Goal: Task Accomplishment & Management: Use online tool/utility

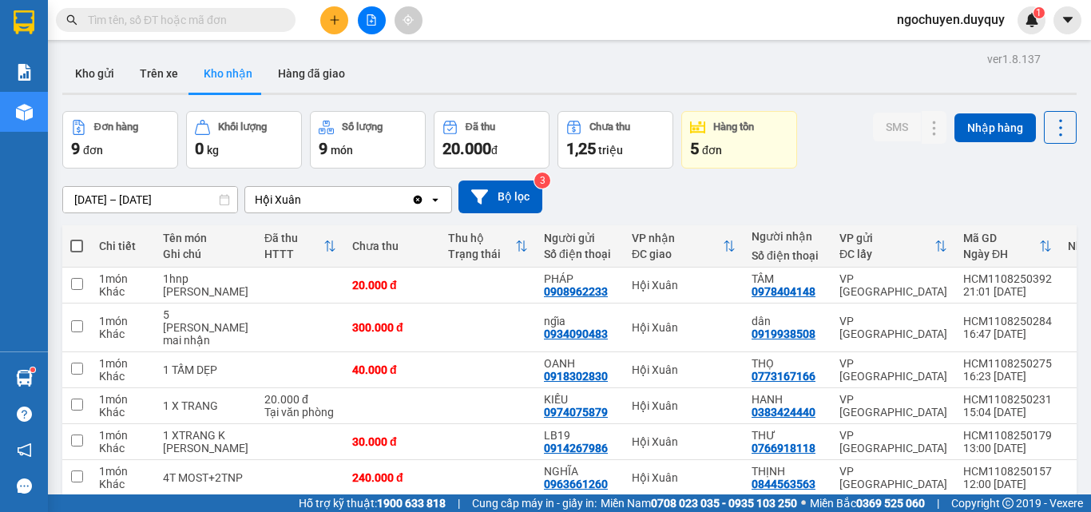
click at [99, 73] on button "Kho gửi" at bounding box center [94, 73] width 65 height 38
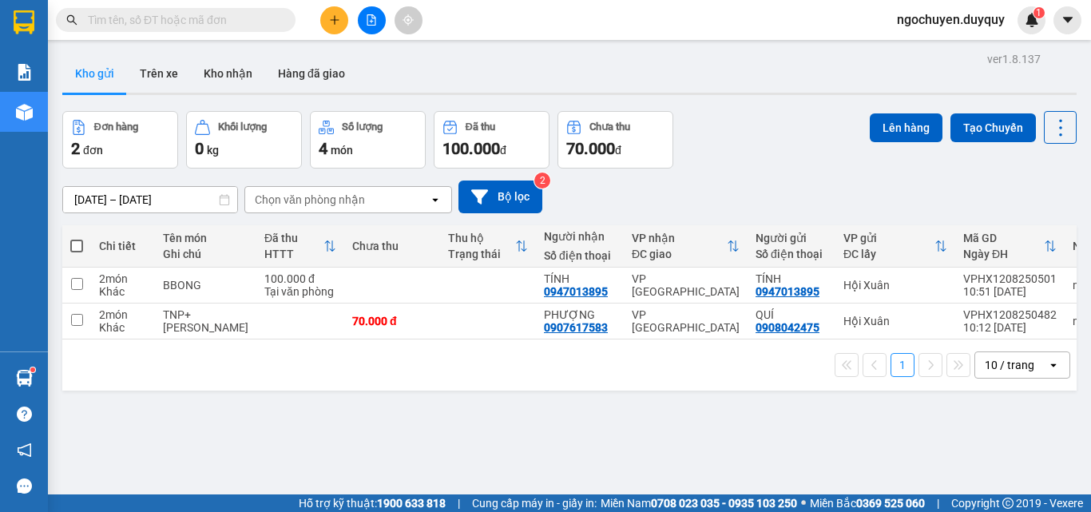
click at [79, 247] on span at bounding box center [76, 246] width 13 height 13
click at [77, 238] on input "checkbox" at bounding box center [77, 238] width 0 height 0
checkbox input "true"
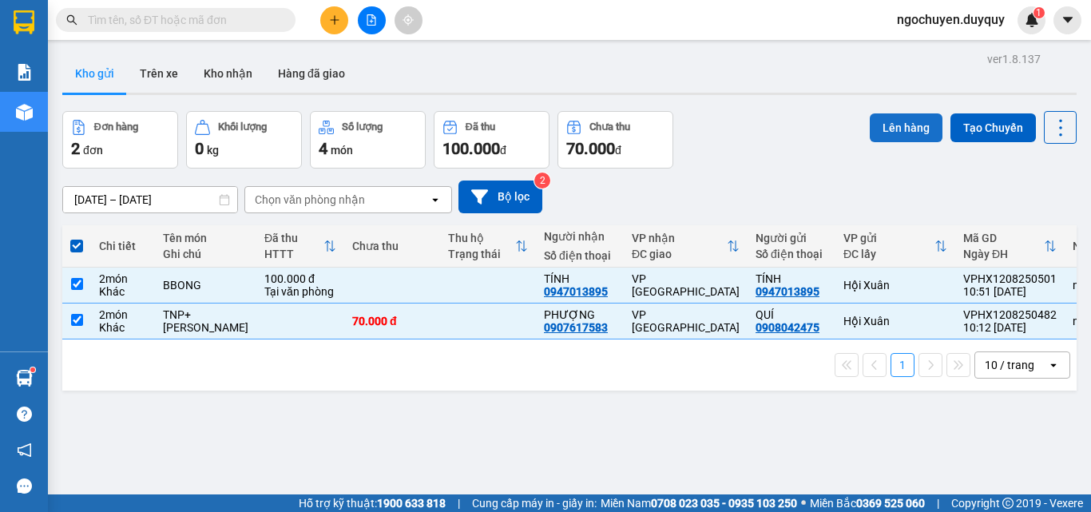
click at [885, 132] on button "Lên hàng" at bounding box center [906, 127] width 73 height 29
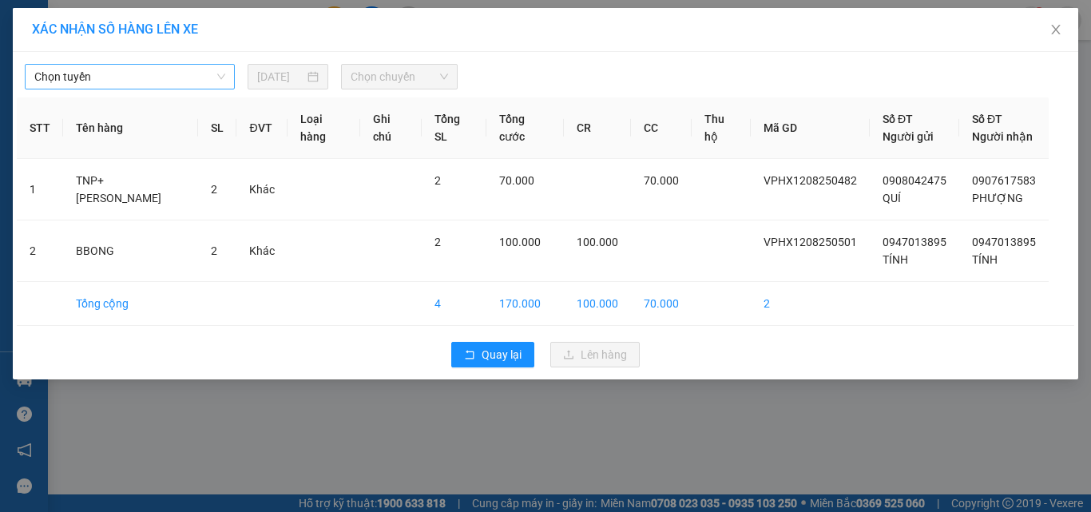
click at [149, 77] on span "Chọn tuyến" at bounding box center [129, 77] width 191 height 24
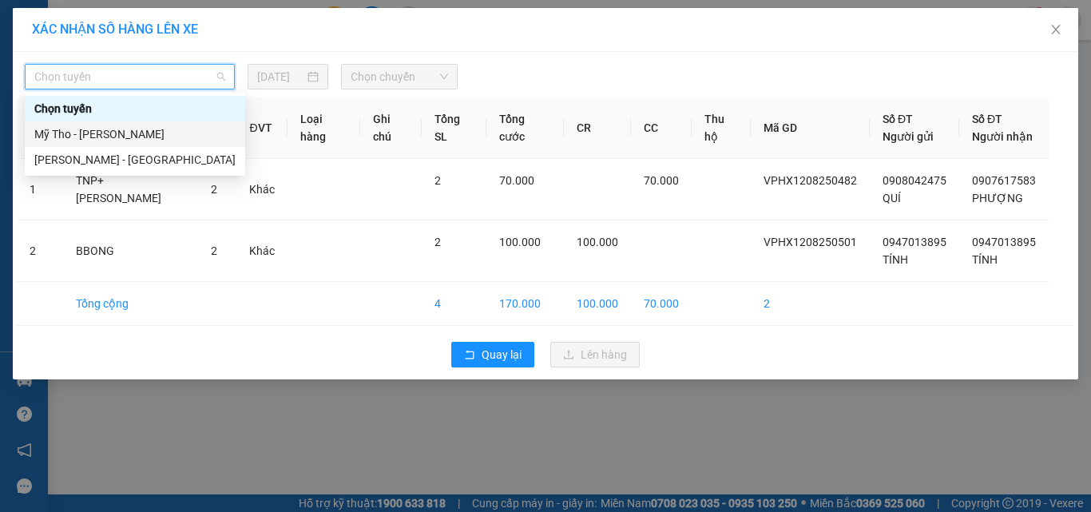
click at [109, 130] on div "Mỹ Tho - [PERSON_NAME]" at bounding box center [134, 134] width 201 height 18
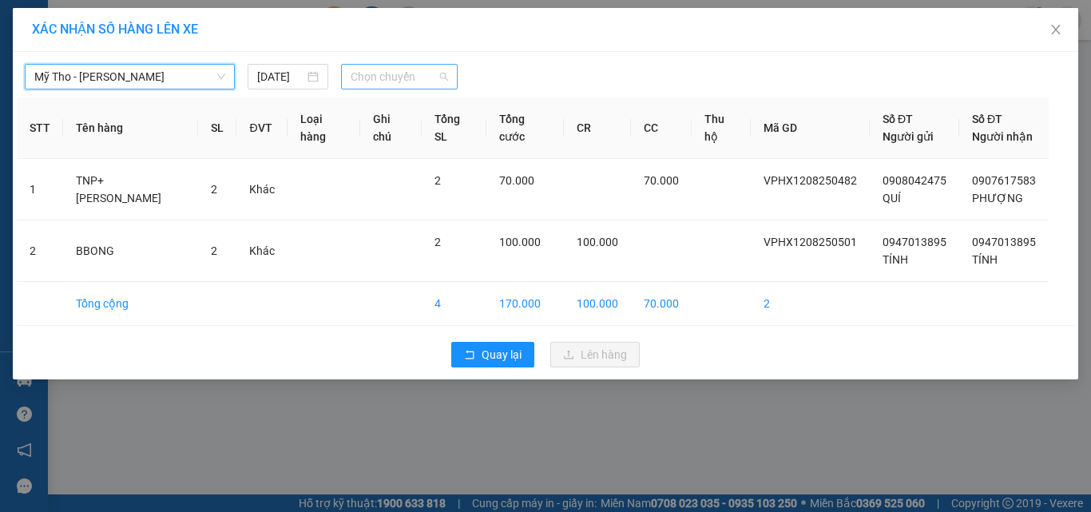
click at [367, 79] on span "Chọn chuyến" at bounding box center [400, 77] width 98 height 24
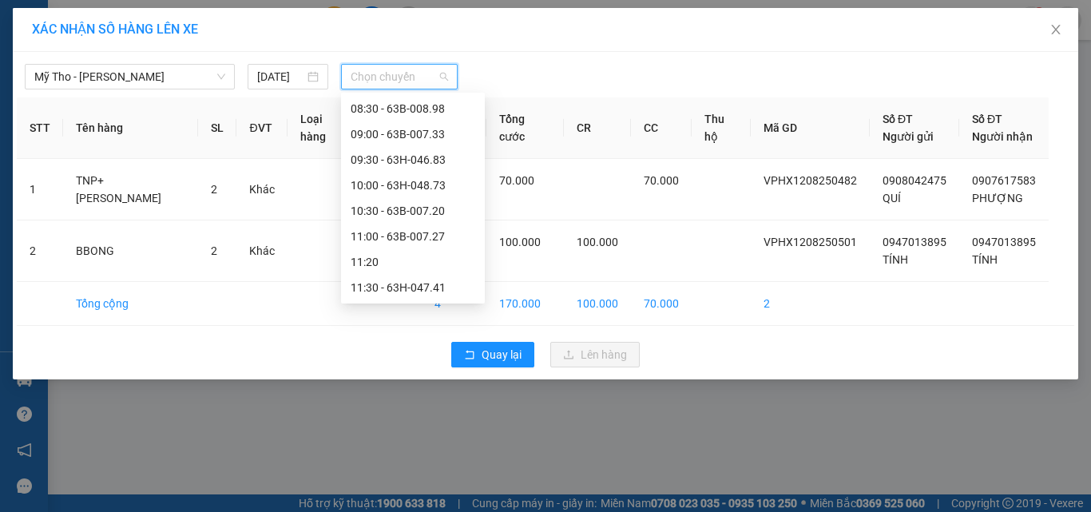
scroll to position [537, 0]
click at [423, 162] on div "12:30 - 63B-013.04" at bounding box center [413, 160] width 125 height 18
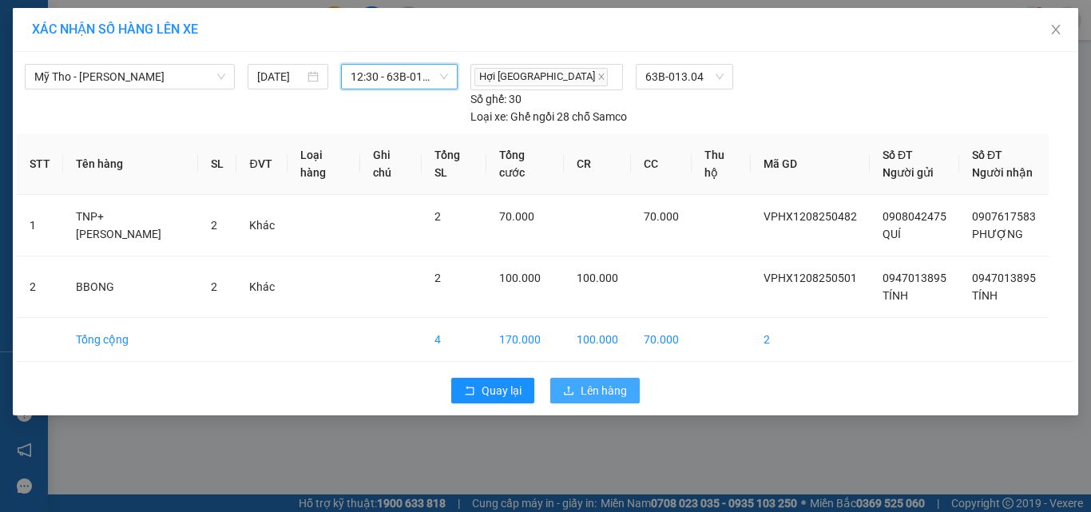
click at [603, 396] on span "Lên hàng" at bounding box center [604, 391] width 46 height 18
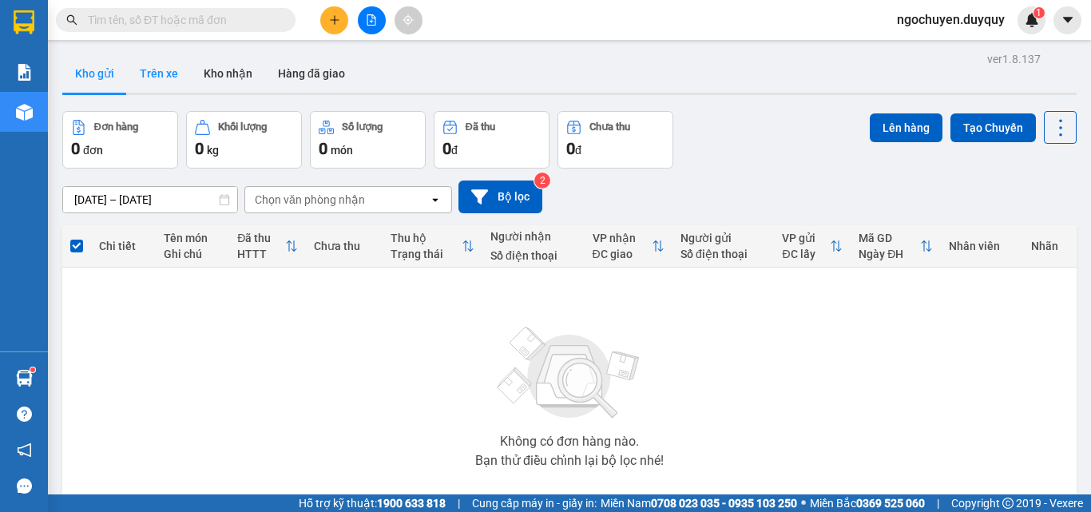
click at [152, 63] on button "Trên xe" at bounding box center [159, 73] width 64 height 38
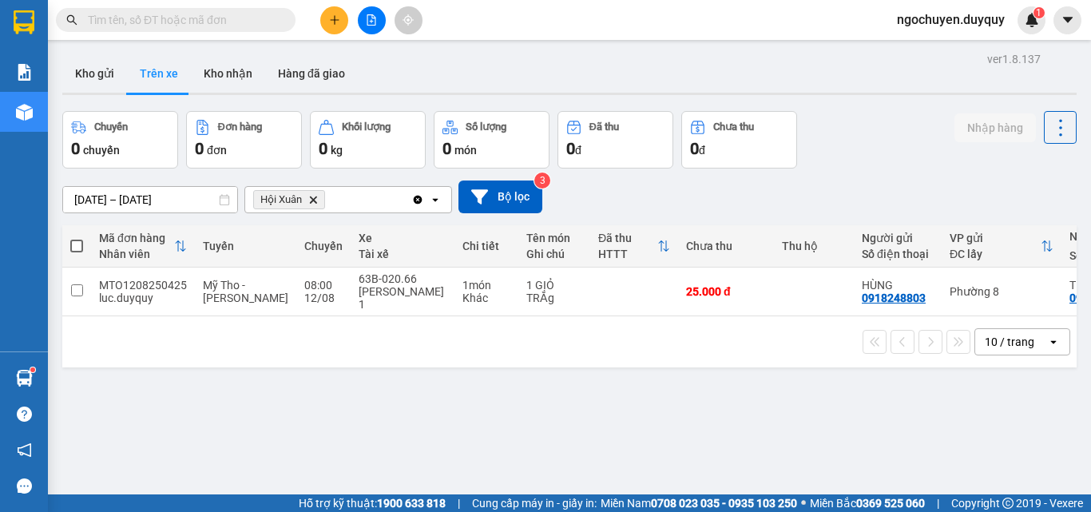
scroll to position [0, 238]
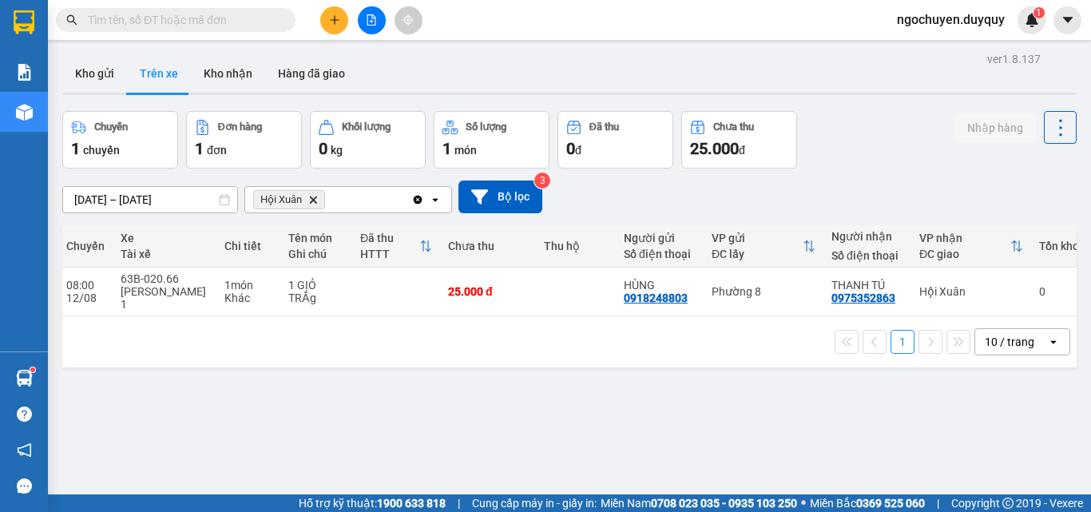
click at [313, 198] on icon "Hội Xuân, close by backspace" at bounding box center [313, 199] width 7 height 7
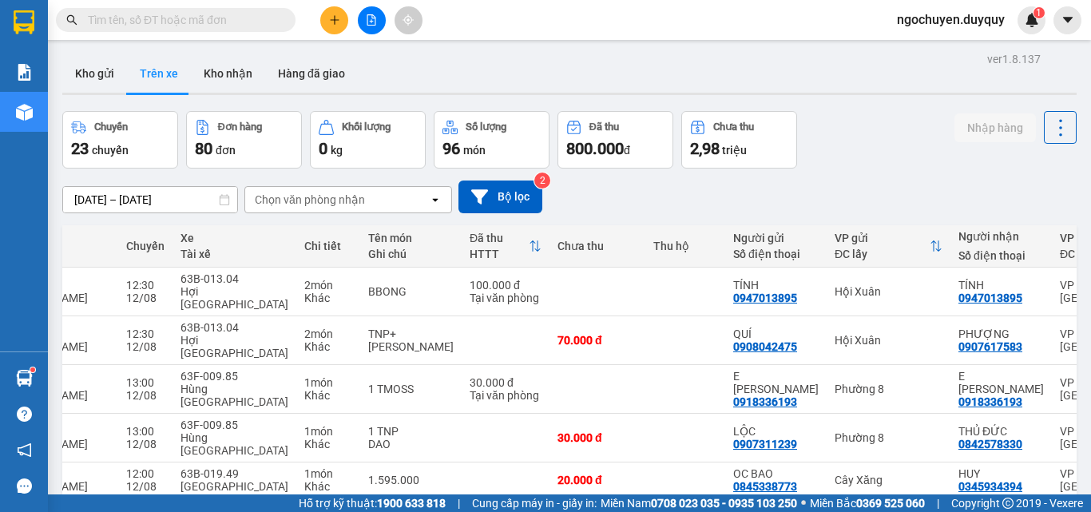
click at [311, 196] on div "Chọn văn phòng nhận" at bounding box center [310, 200] width 110 height 16
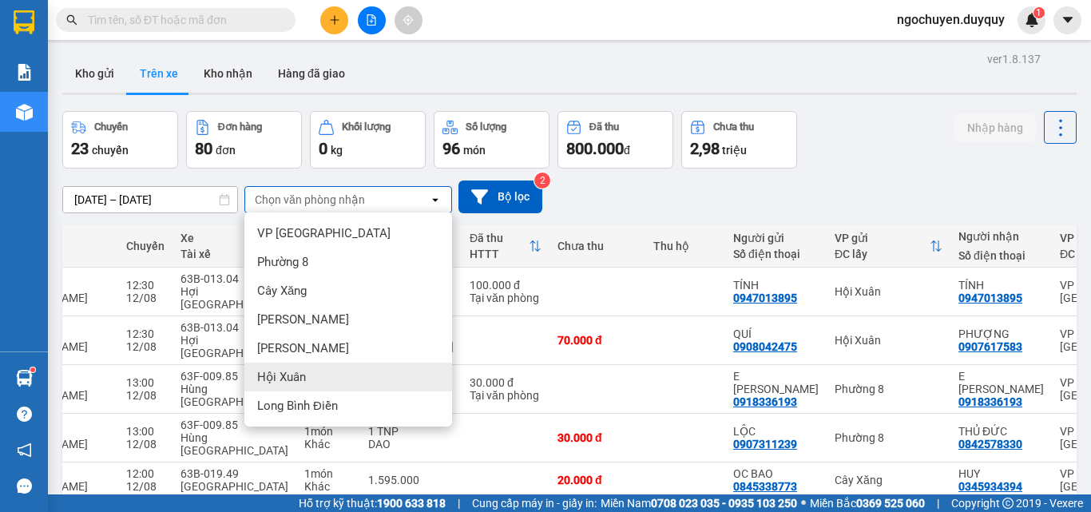
click at [330, 389] on div "Hội Xuân" at bounding box center [348, 377] width 208 height 29
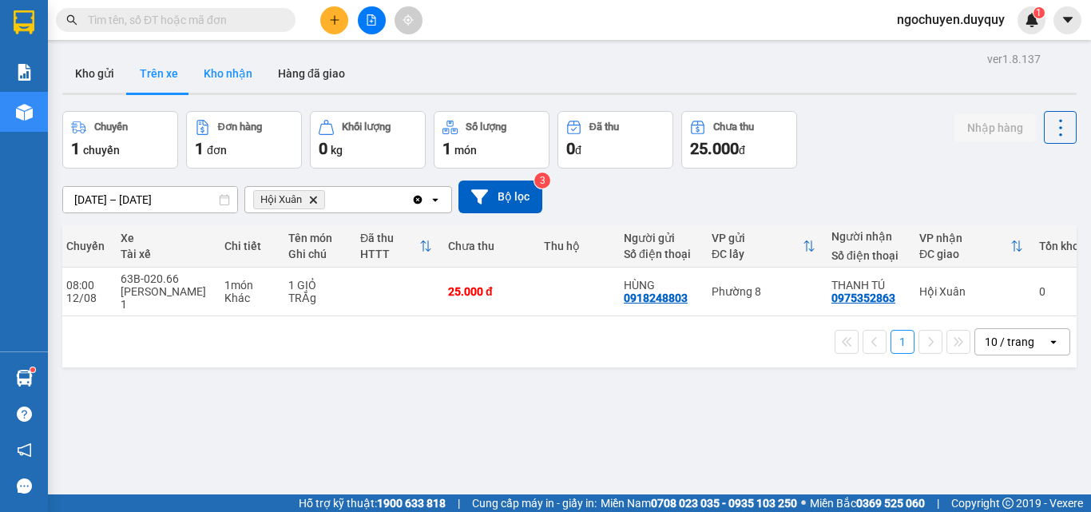
click at [244, 78] on button "Kho nhận" at bounding box center [228, 73] width 74 height 38
type input "[DATE] – [DATE]"
